Goal: Task Accomplishment & Management: Complete application form

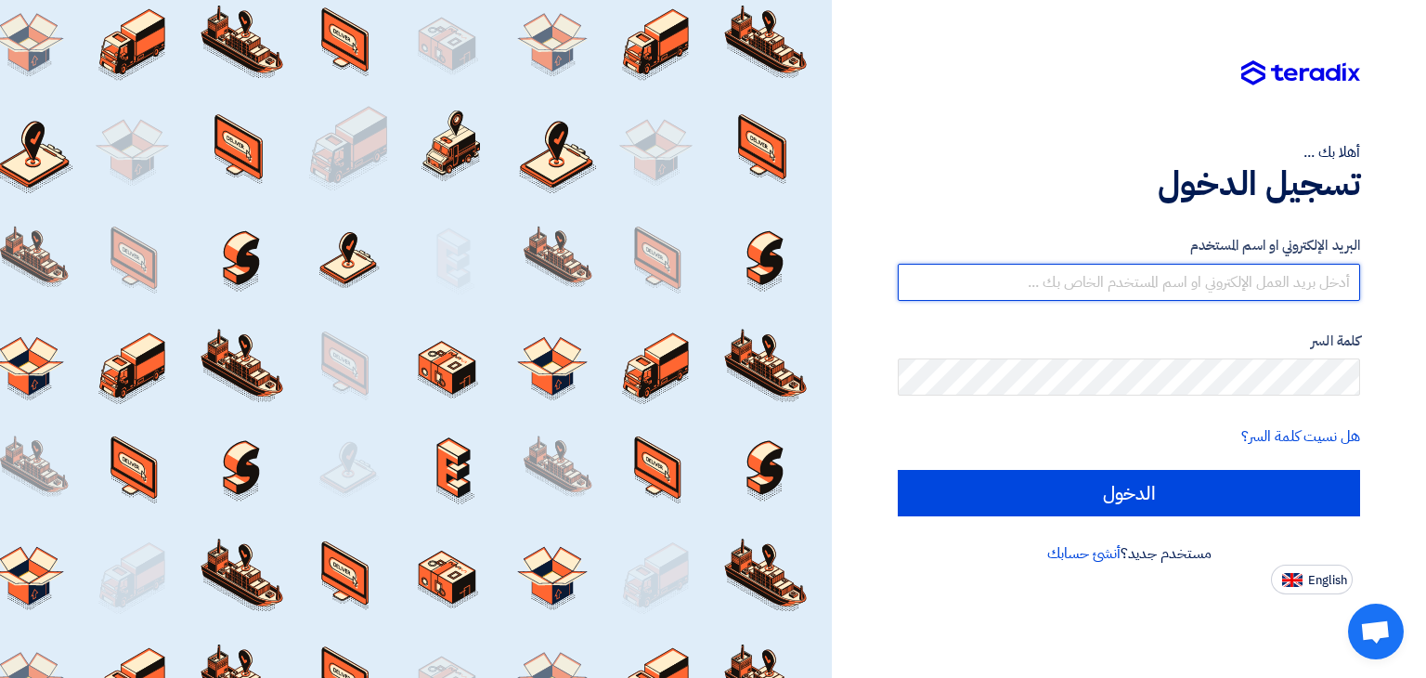
drag, startPoint x: 986, startPoint y: 273, endPoint x: 949, endPoint y: 265, distance: 38.1
click at [949, 265] on input "text" at bounding box center [1129, 282] width 462 height 37
click at [942, 274] on input "text" at bounding box center [1129, 282] width 462 height 37
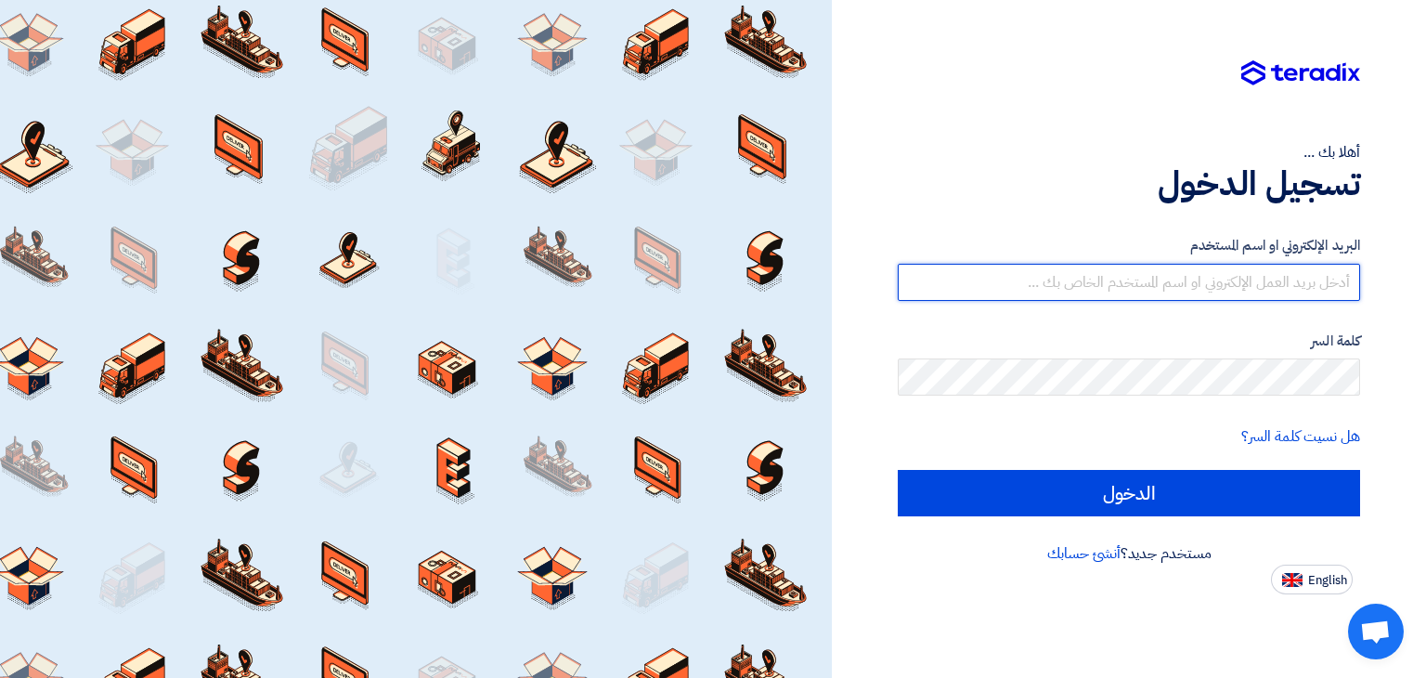
click at [1040, 290] on input "text" at bounding box center [1129, 282] width 462 height 37
type input "D"
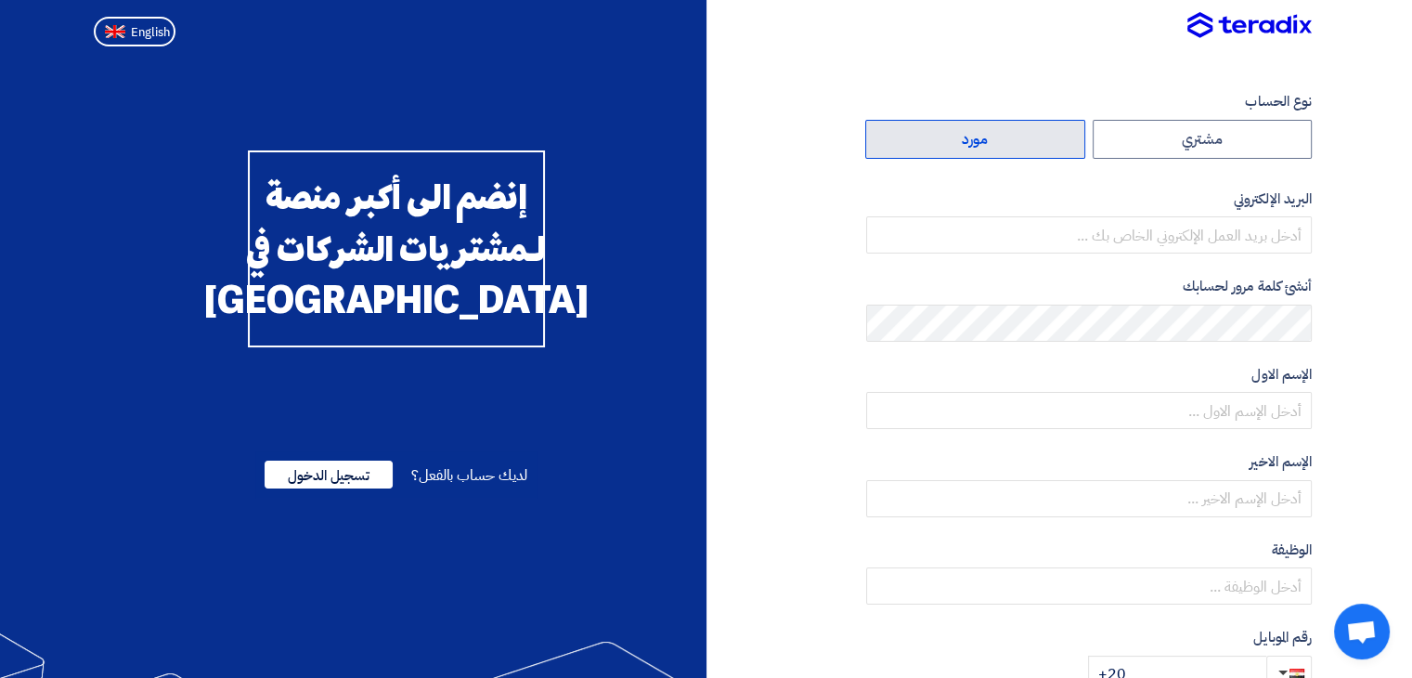
click at [984, 148] on label "مورد" at bounding box center [975, 139] width 220 height 39
click at [984, 148] on input "مورد" at bounding box center [975, 139] width 218 height 37
radio input "true"
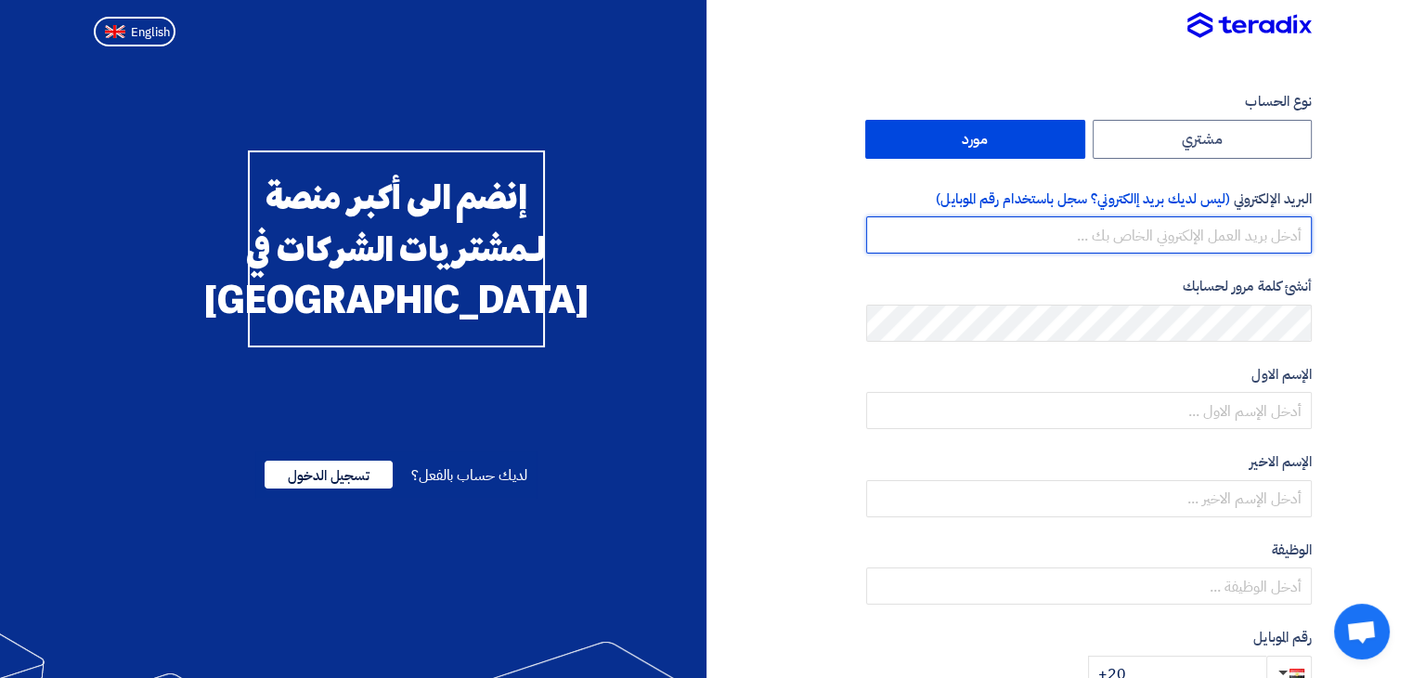
click at [1136, 242] on input "email" at bounding box center [1089, 234] width 446 height 37
type input "[EMAIL_ADDRESS][DOMAIN_NAME]"
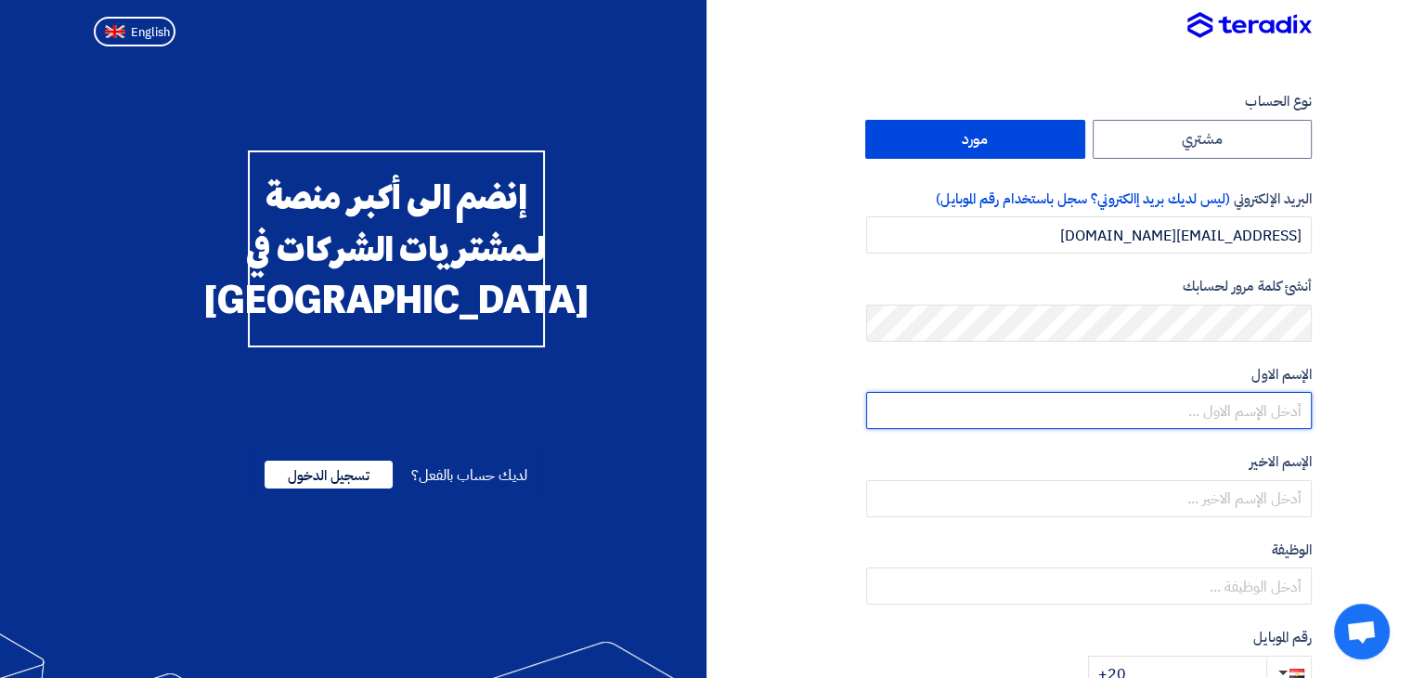
click at [1190, 406] on input "text" at bounding box center [1089, 410] width 446 height 37
type input "doaa"
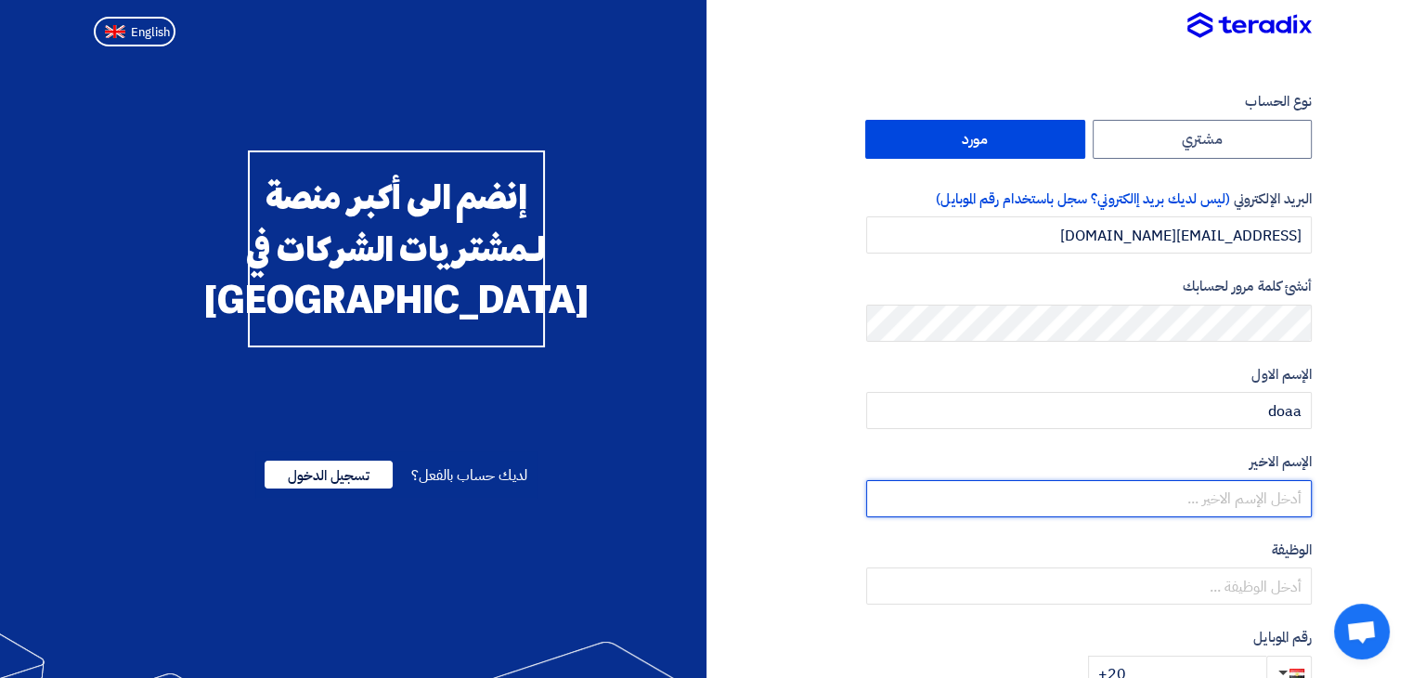
click at [1176, 502] on input "text" at bounding box center [1089, 498] width 446 height 37
type input "Amin"
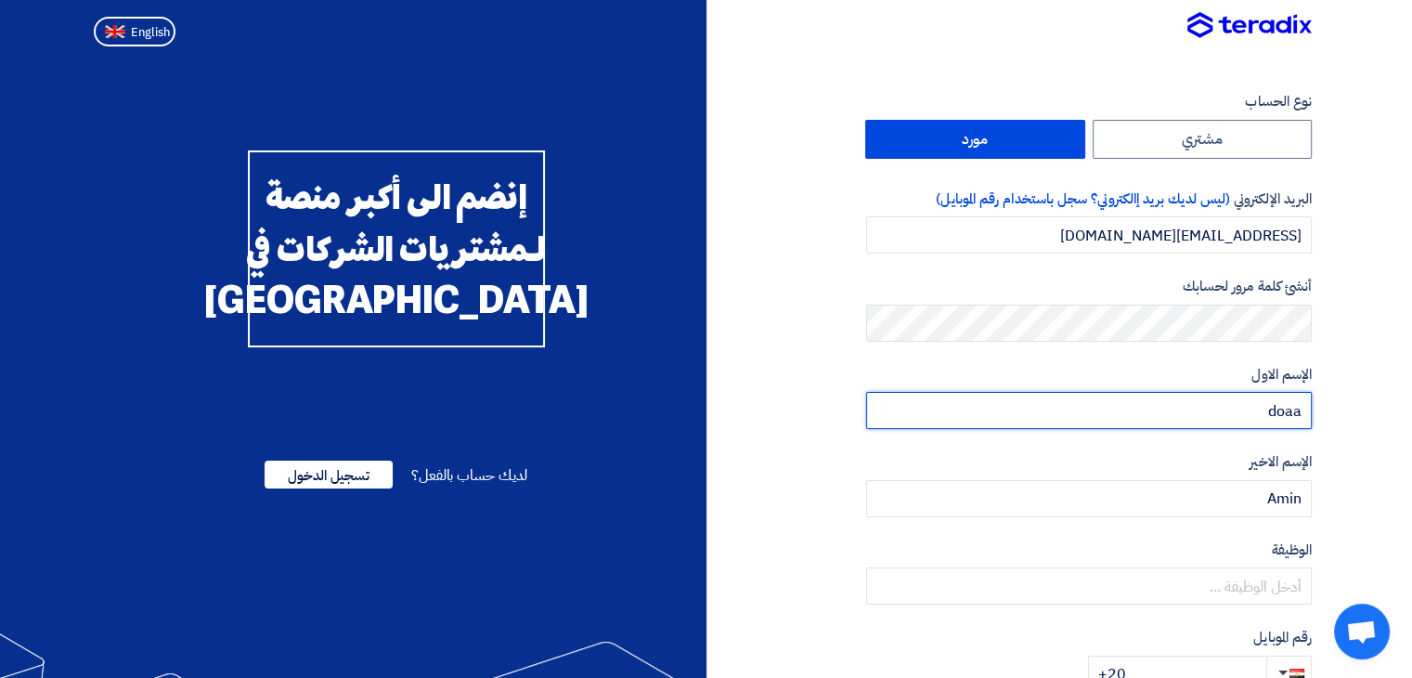
click at [1274, 417] on input "doaa" at bounding box center [1089, 410] width 446 height 37
type input "Doaa"
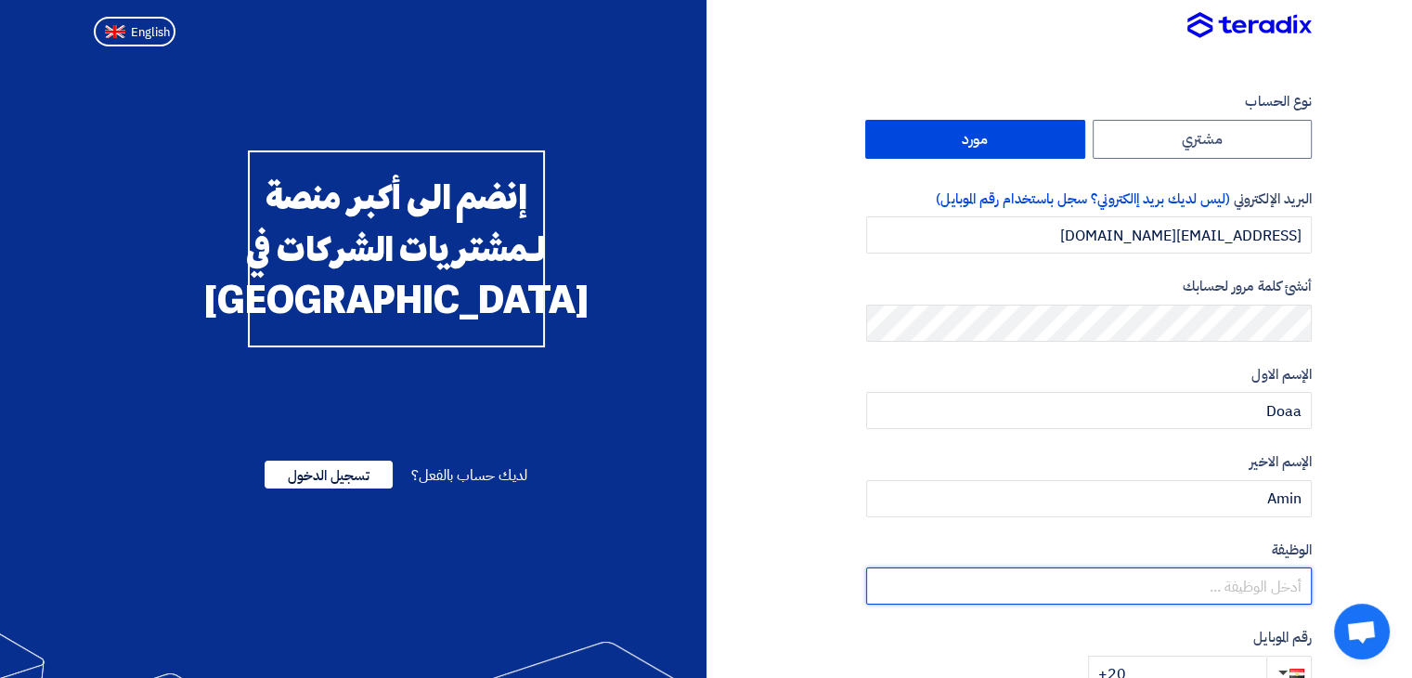
click at [1134, 589] on input "text" at bounding box center [1089, 585] width 446 height 37
paste input "Enteprise Sales Manager"
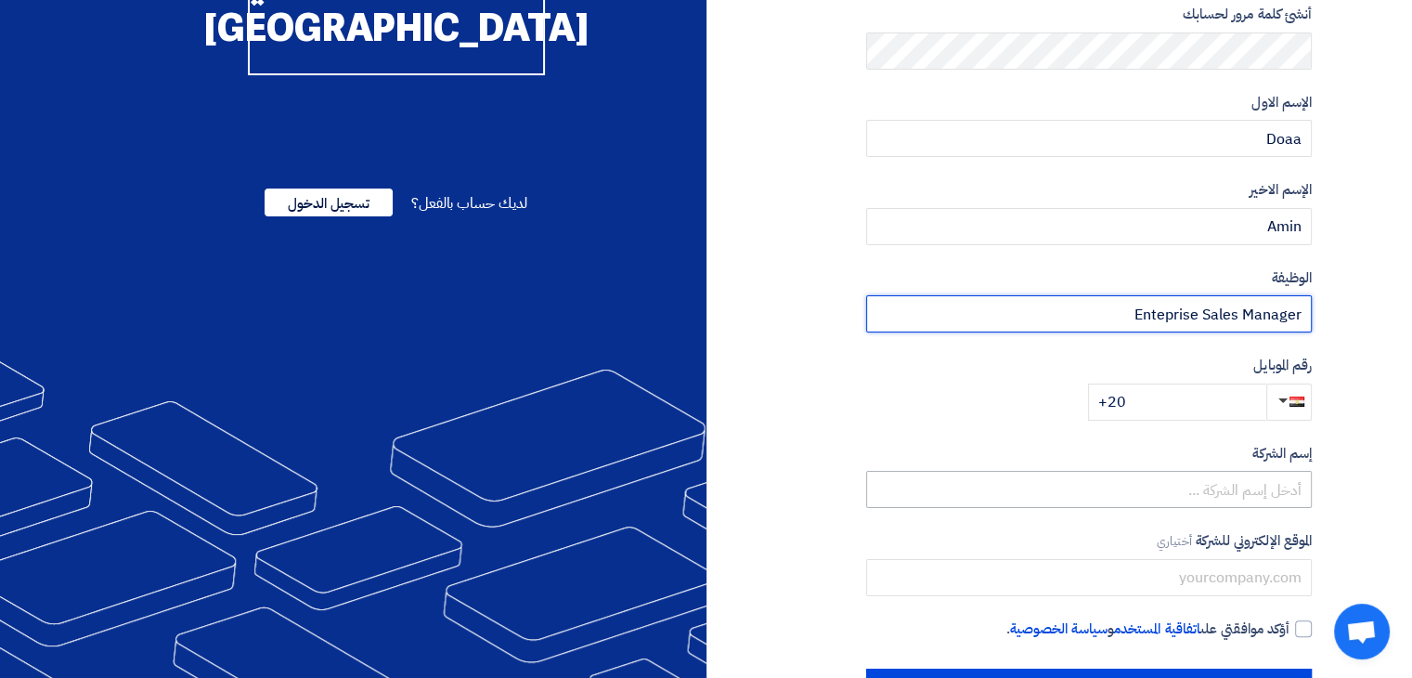
scroll to position [278, 0]
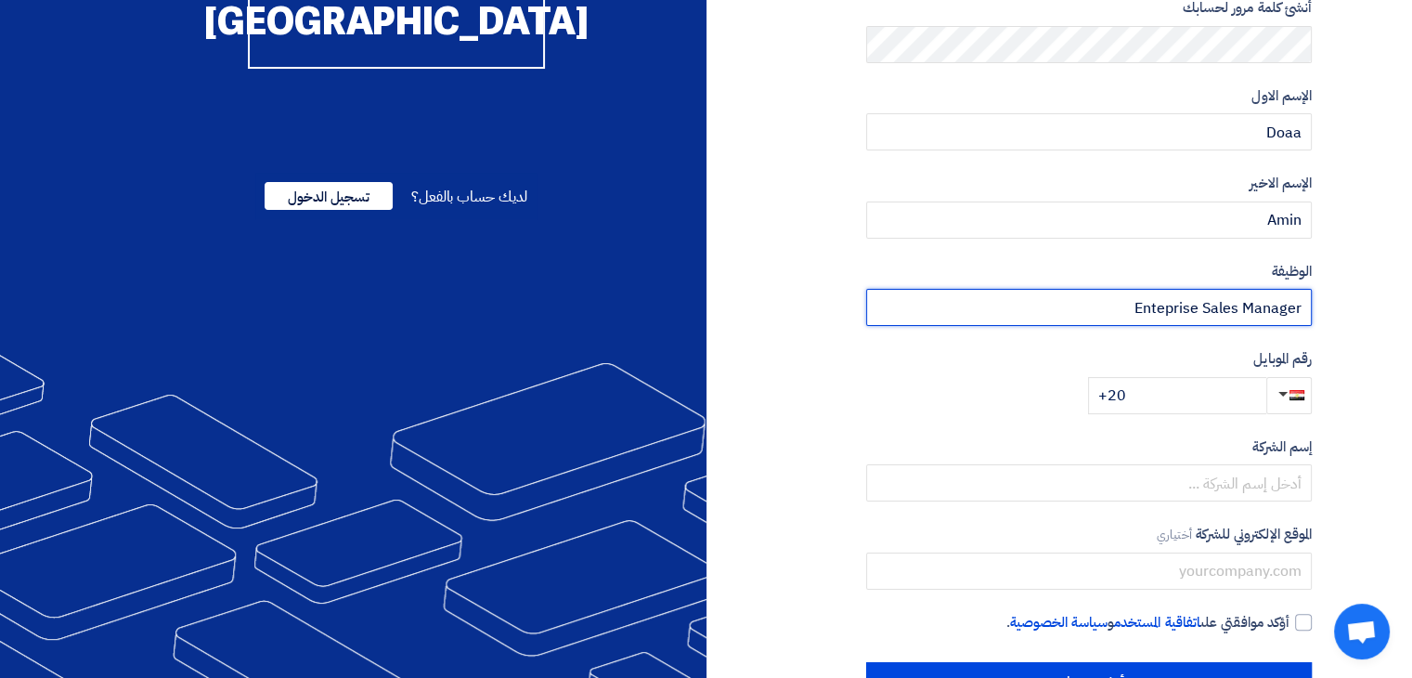
type input "Enteprise Sales Manager"
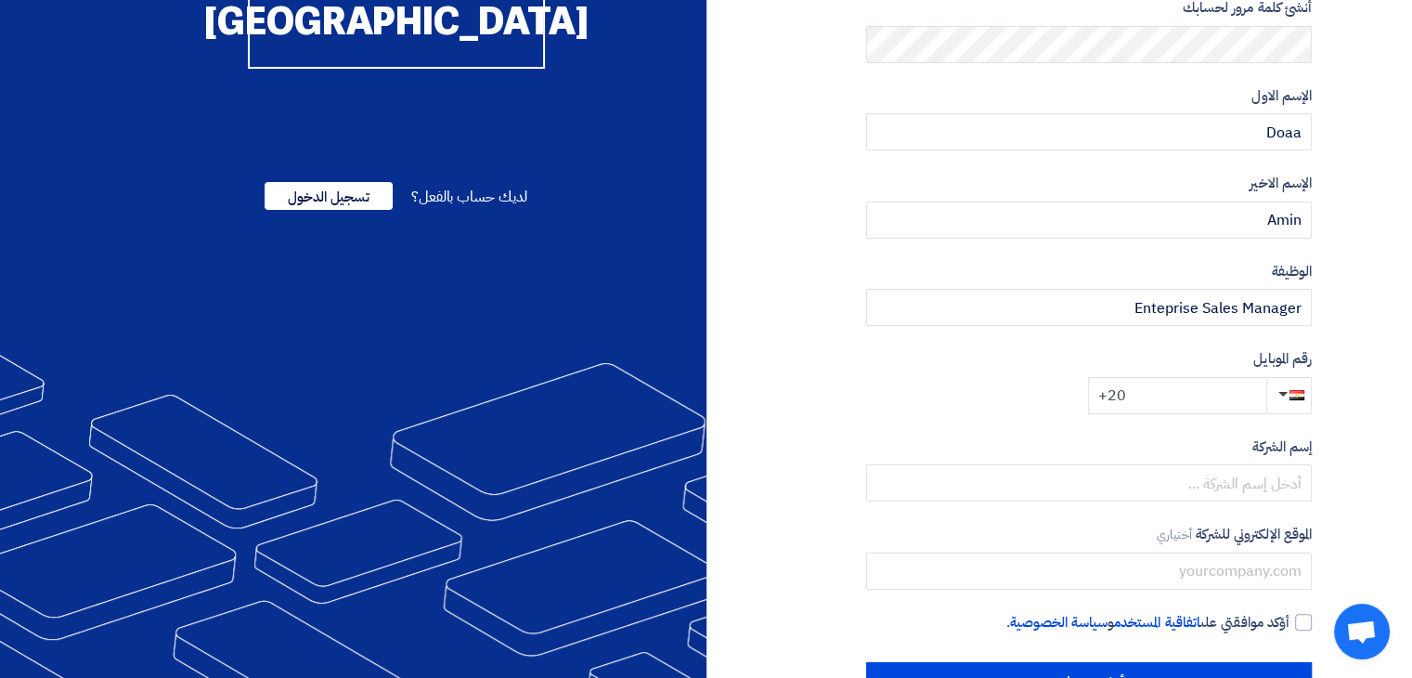
click at [1224, 398] on input "+20" at bounding box center [1177, 395] width 178 height 37
type input "[PHONE_NUMBER]"
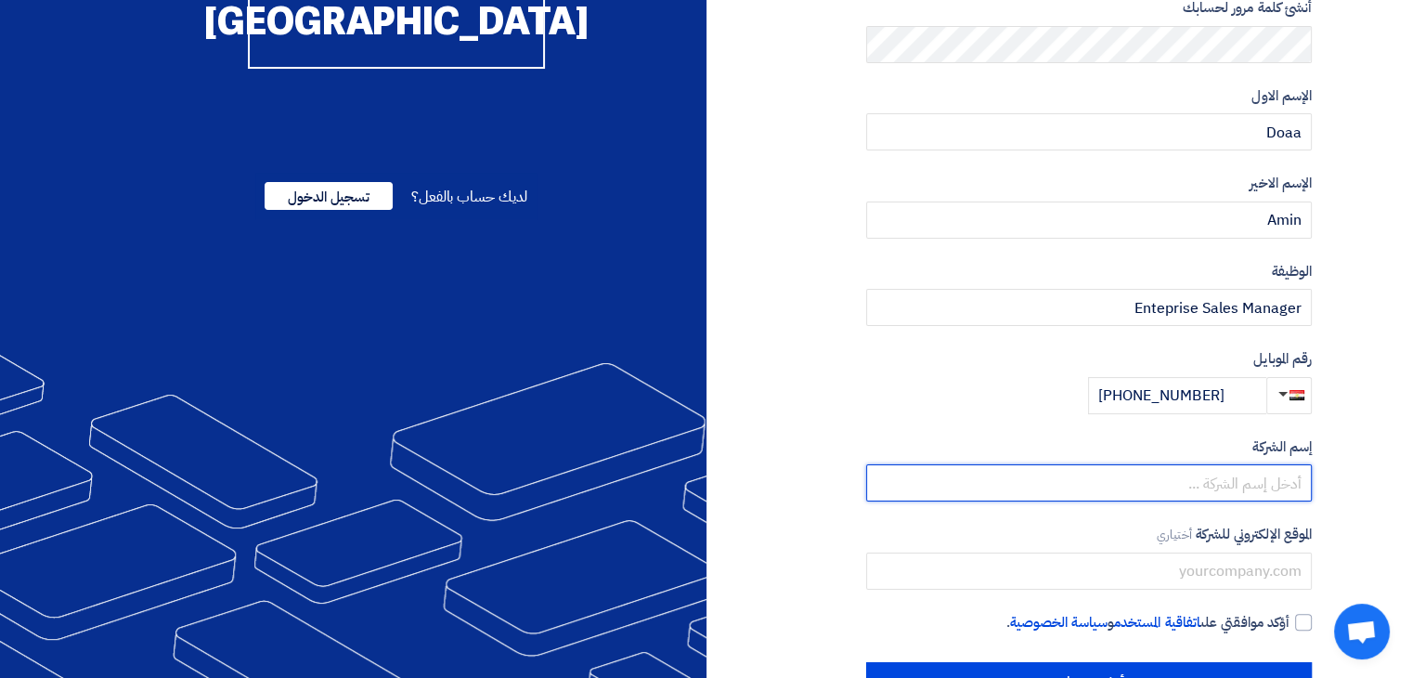
click at [1257, 491] on input "text" at bounding box center [1089, 482] width 446 height 37
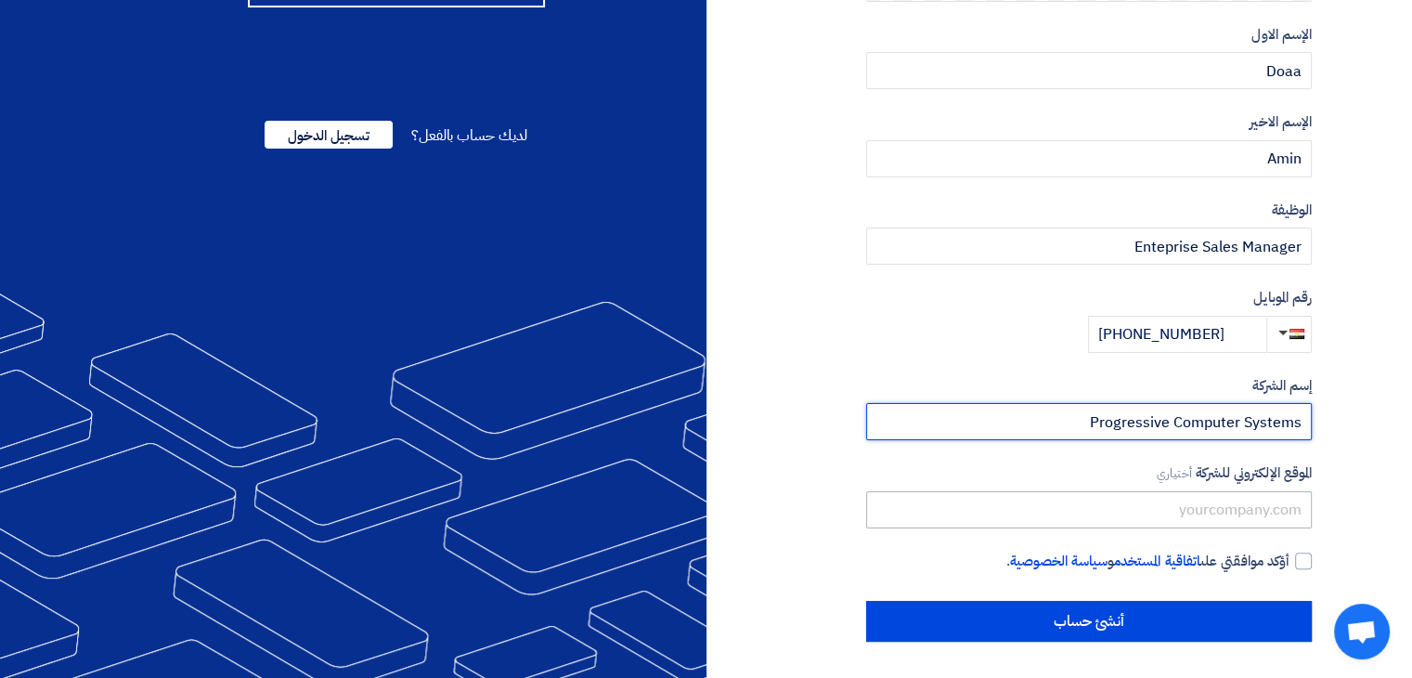
type input "Progressive Computer Systems"
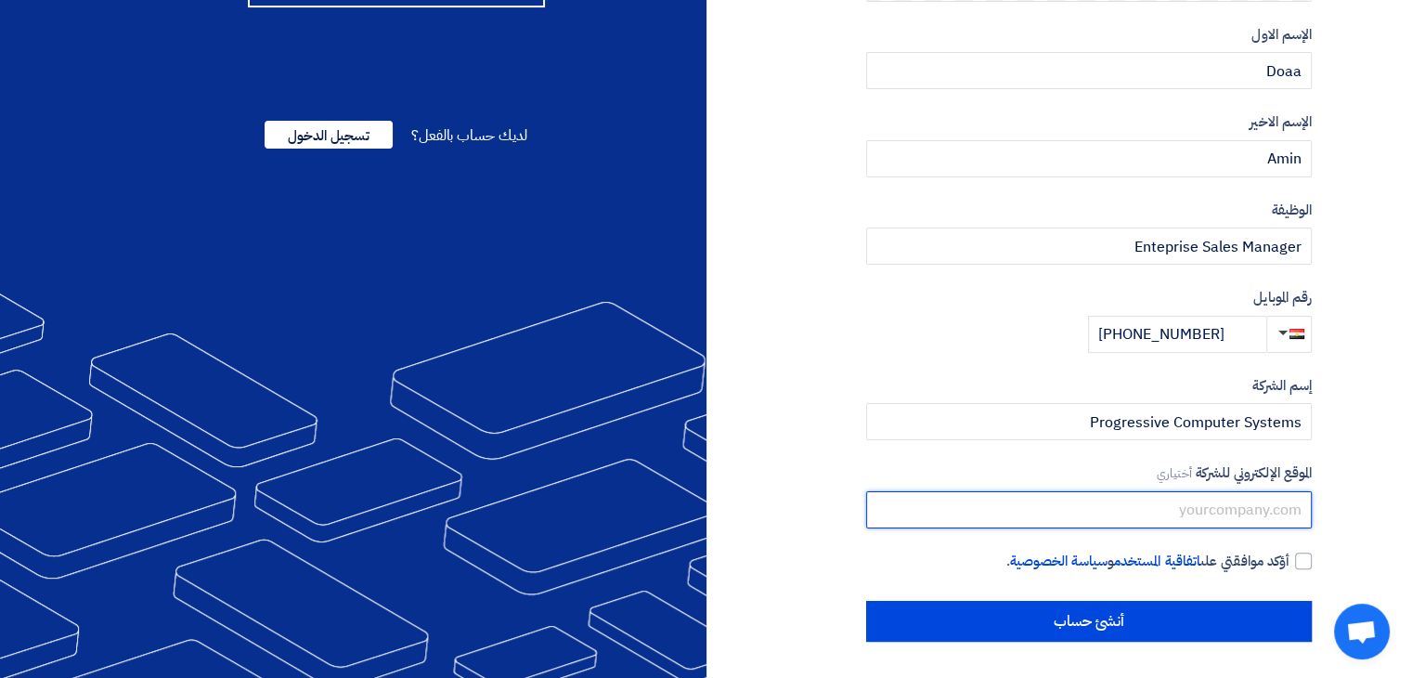
click at [1155, 509] on input "text" at bounding box center [1089, 509] width 446 height 37
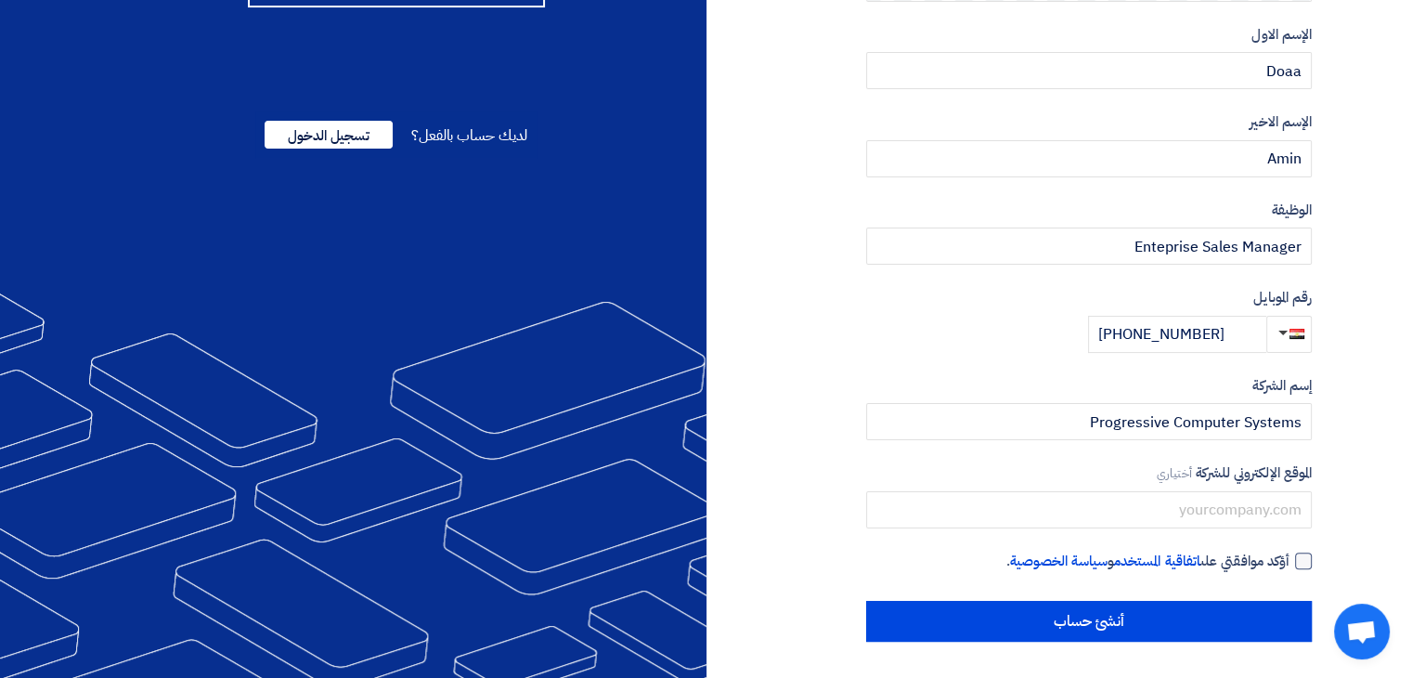
click at [1301, 561] on div at bounding box center [1303, 560] width 17 height 17
click at [1289, 561] on input "أؤكد موافقتي على اتفاقية المستخدم و سياسة الخصوصية ." at bounding box center [1067, 568] width 446 height 37
checkbox input "true"
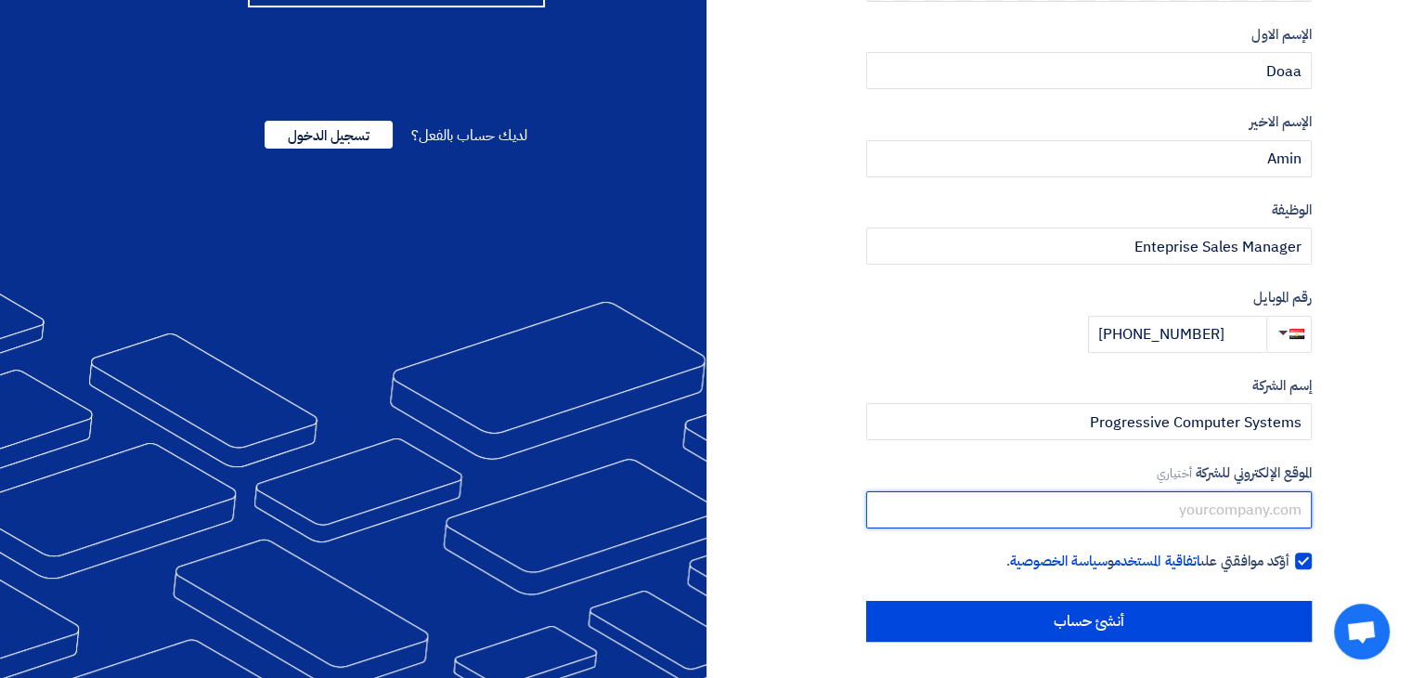
click at [1185, 513] on input "text" at bounding box center [1089, 509] width 446 height 37
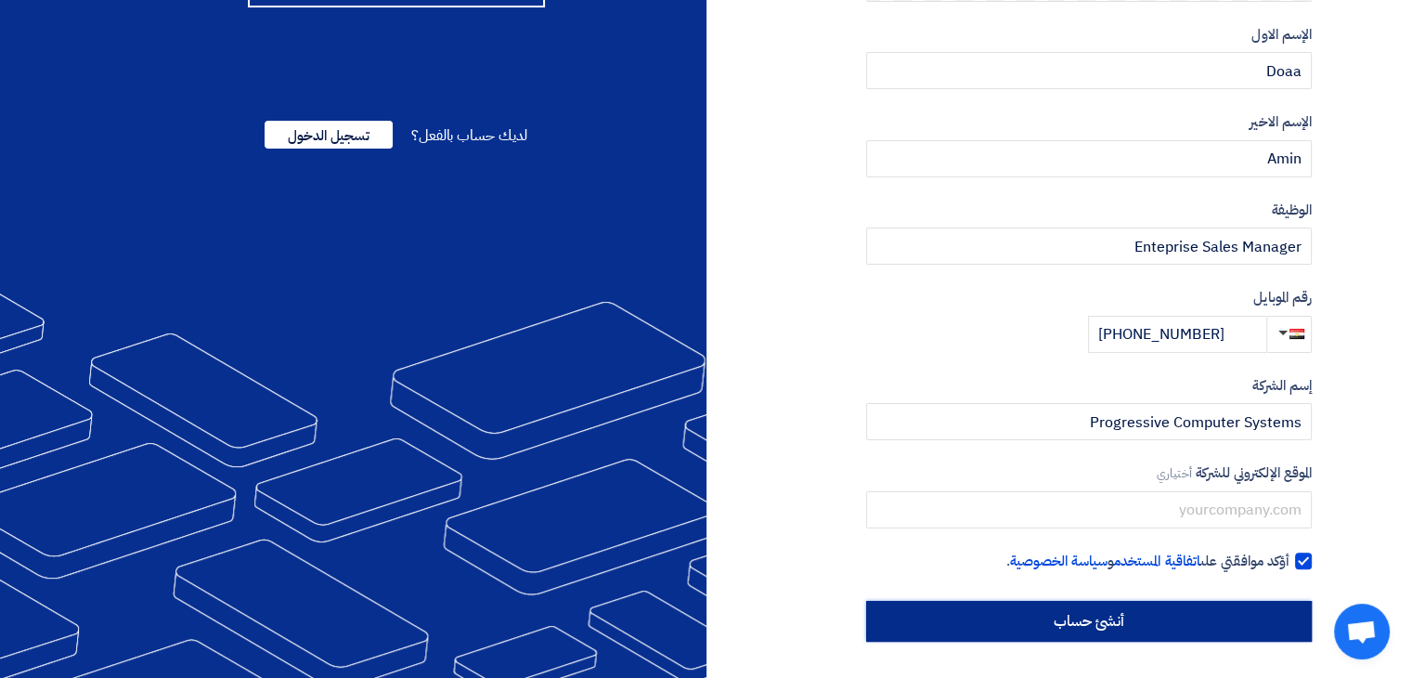
click at [1098, 629] on input "أنشئ حساب" at bounding box center [1089, 621] width 446 height 41
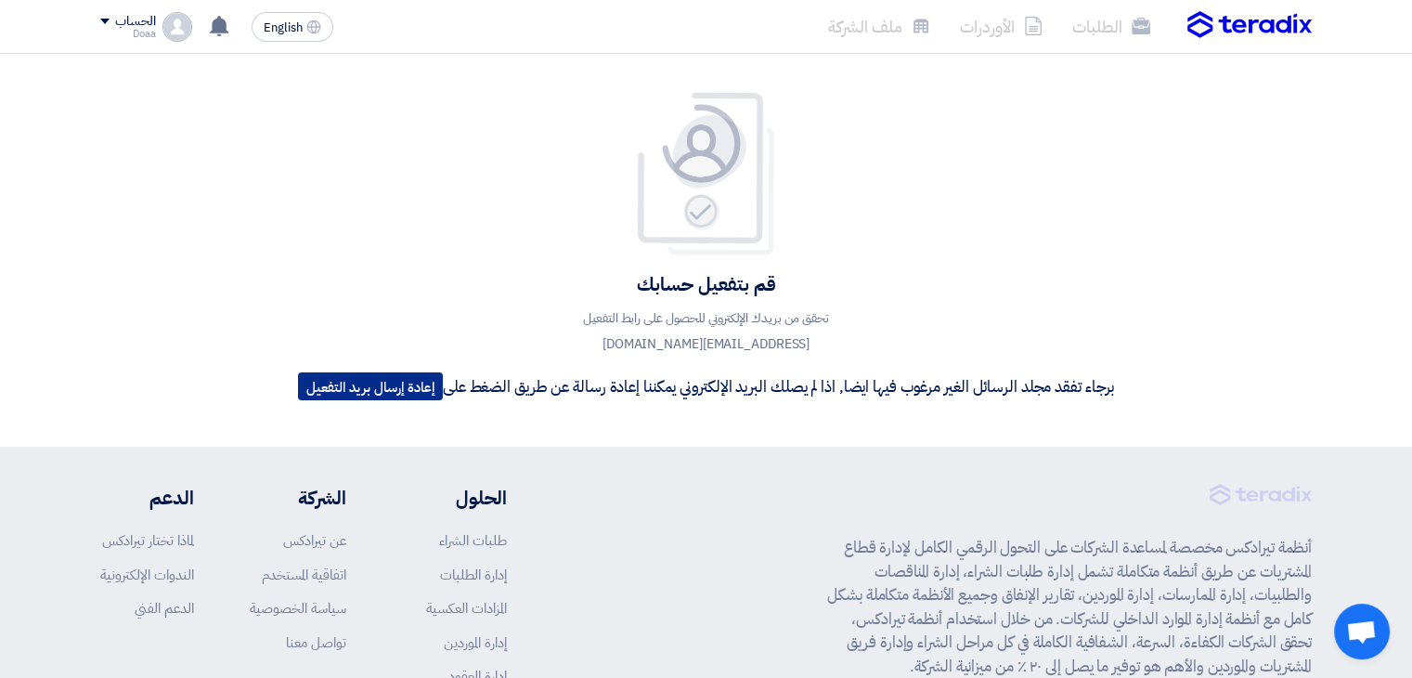
click at [360, 385] on button "إعادة إرسال بريد التفعيل" at bounding box center [370, 386] width 145 height 28
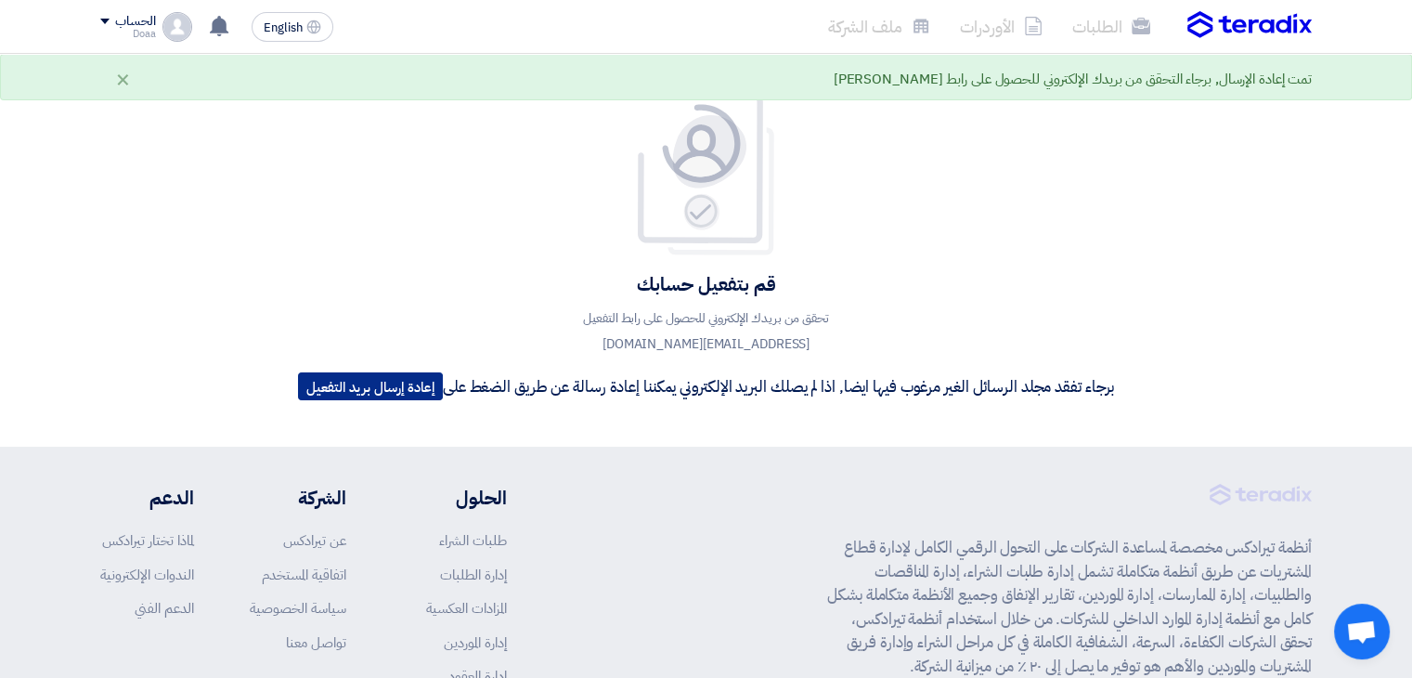
click at [366, 386] on button "إعادة إرسال بريد التفعيل" at bounding box center [370, 386] width 145 height 28
click at [1159, 208] on div "قم بتفعيل حسابك تحقق من بريدك الإلكتروني للحصول على رابط التفعيل [EMAIL_ADDRESS…" at bounding box center [706, 250] width 1412 height 393
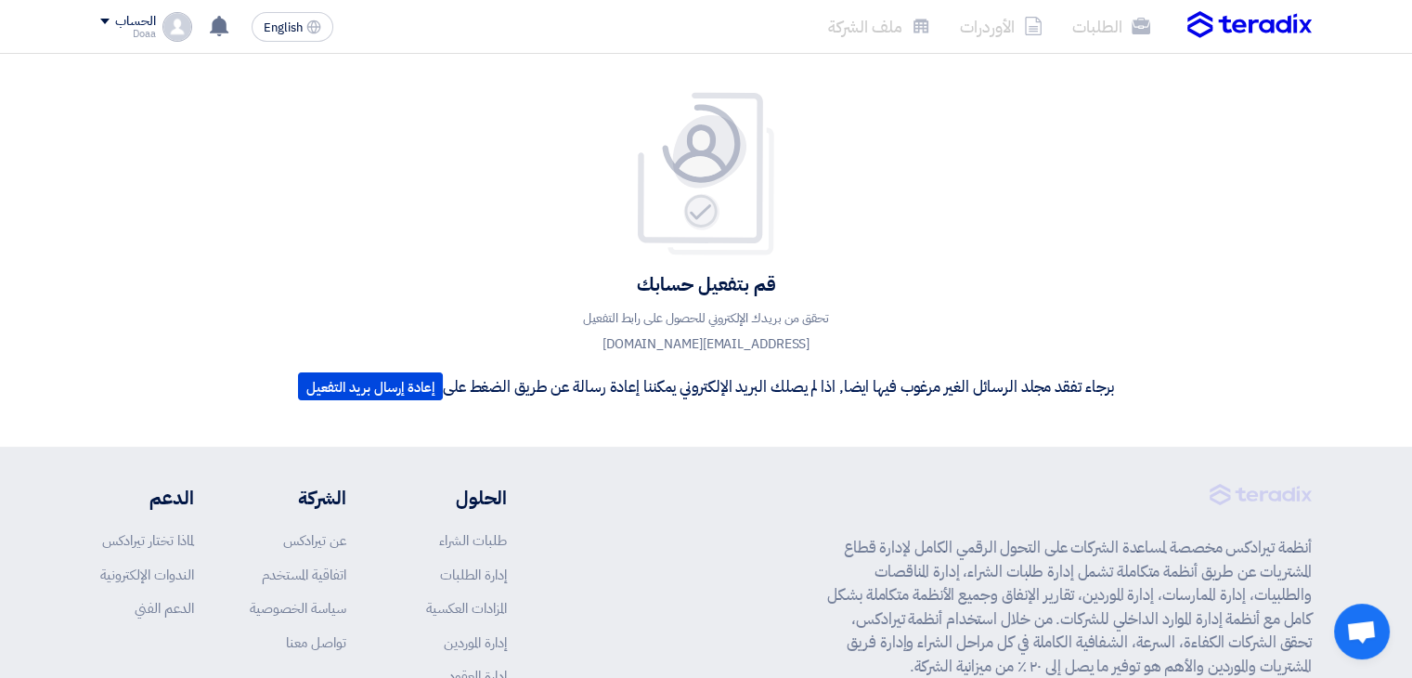
click at [707, 169] on img at bounding box center [706, 174] width 149 height 166
click at [698, 220] on img at bounding box center [706, 174] width 149 height 166
